Goal: Transaction & Acquisition: Purchase product/service

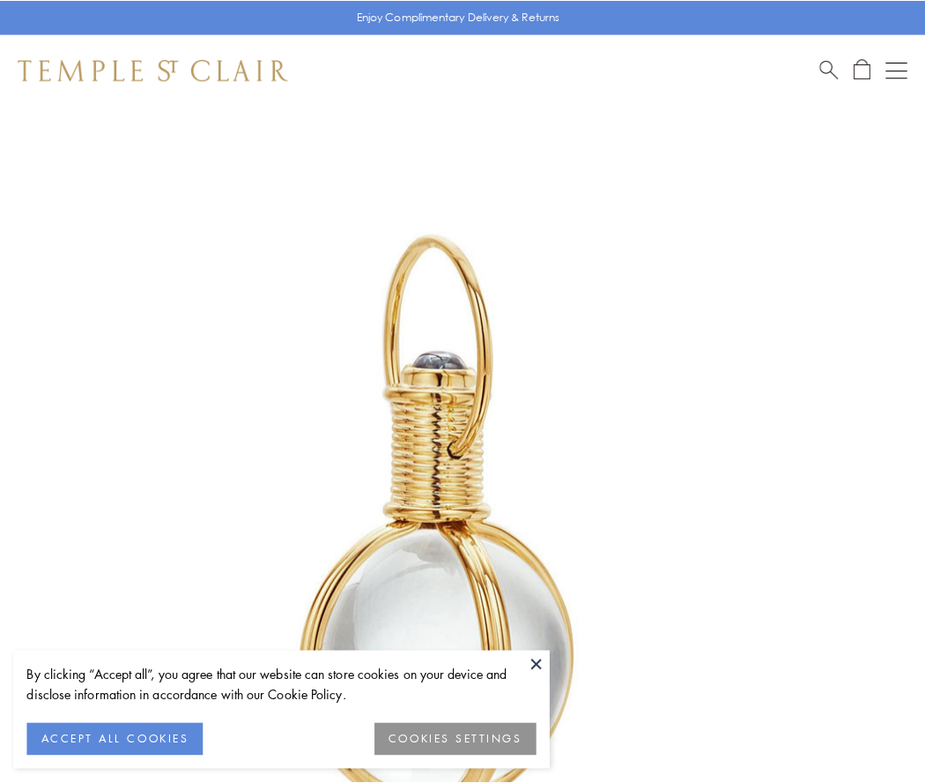
scroll to position [460, 0]
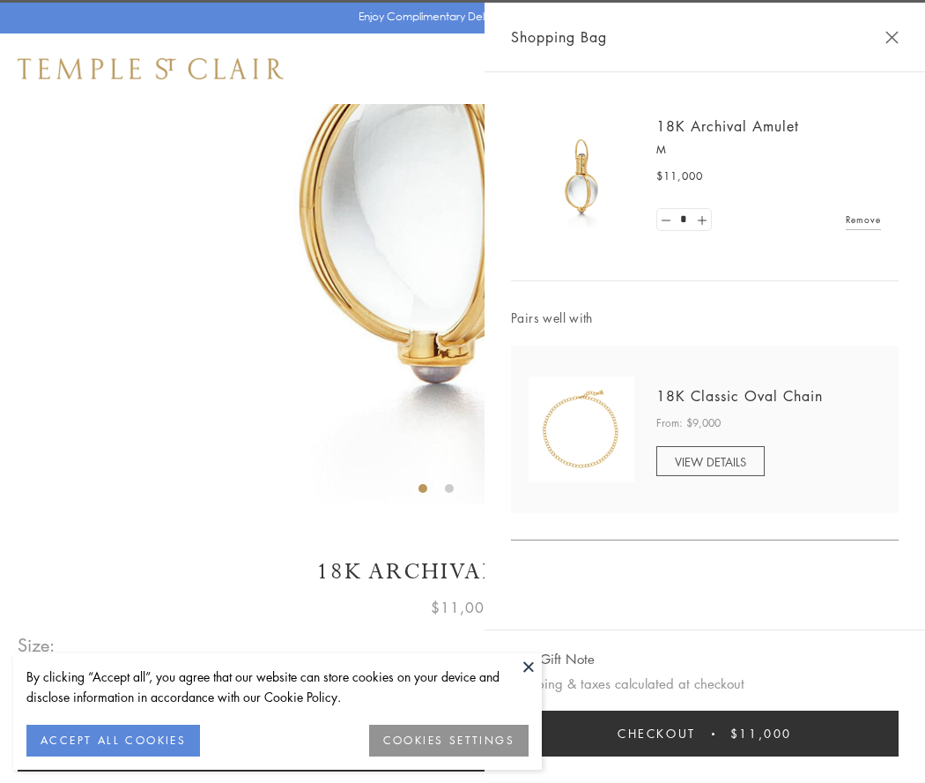
click at [705, 733] on button "Checkout $11,000" at bounding box center [705, 733] width 388 height 46
